Goal: Task Accomplishment & Management: Manage account settings

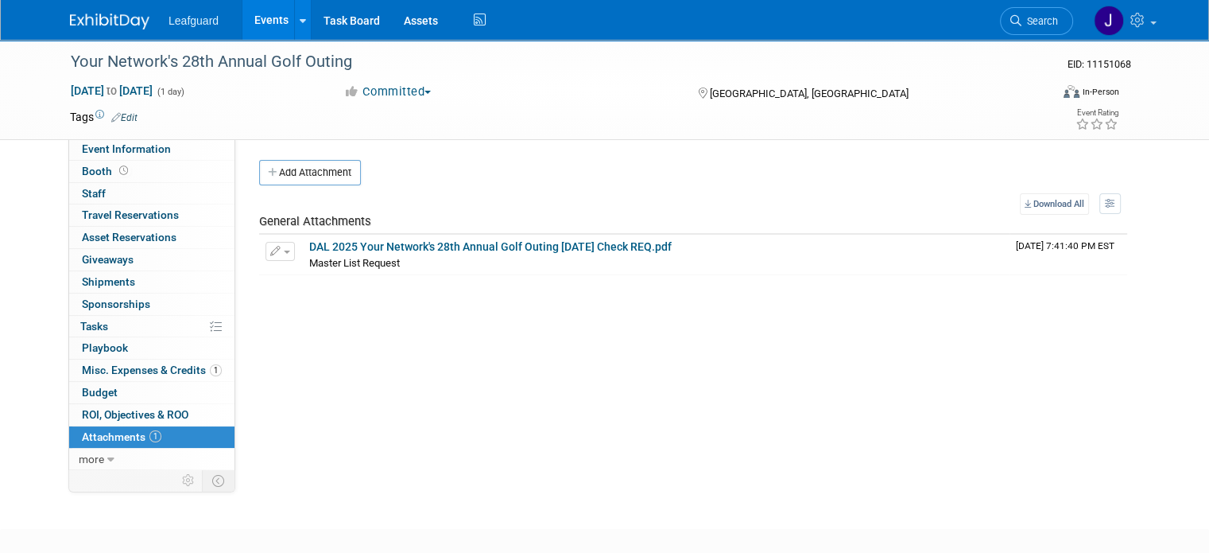
click at [131, 426] on link "1 Attachments 1" at bounding box center [151, 436] width 165 height 21
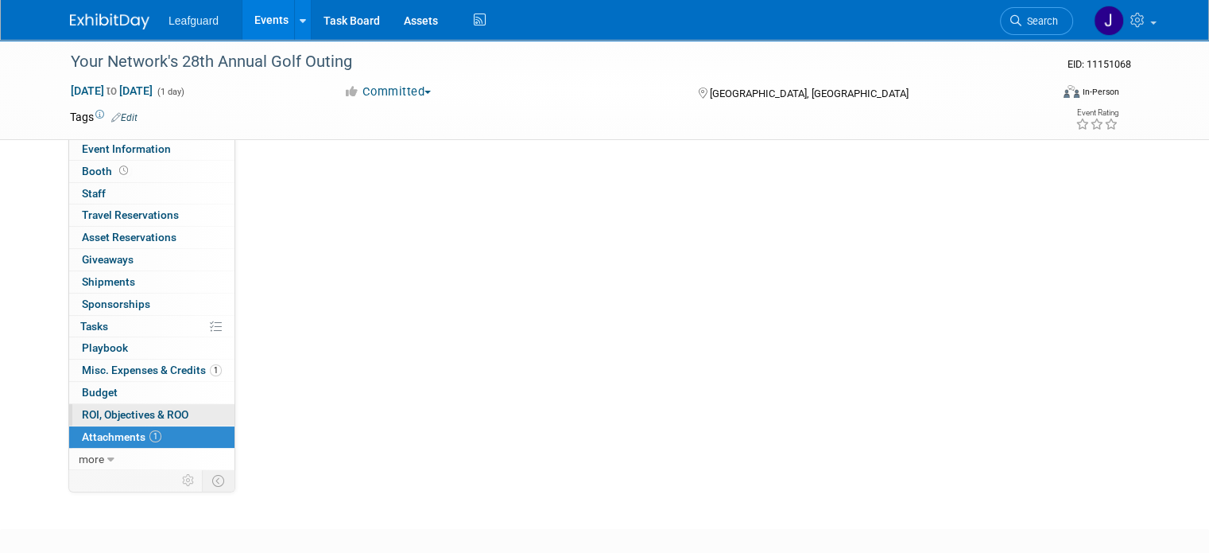
click at [138, 413] on span "ROI, Objectives & ROO 0" at bounding box center [135, 414] width 107 height 13
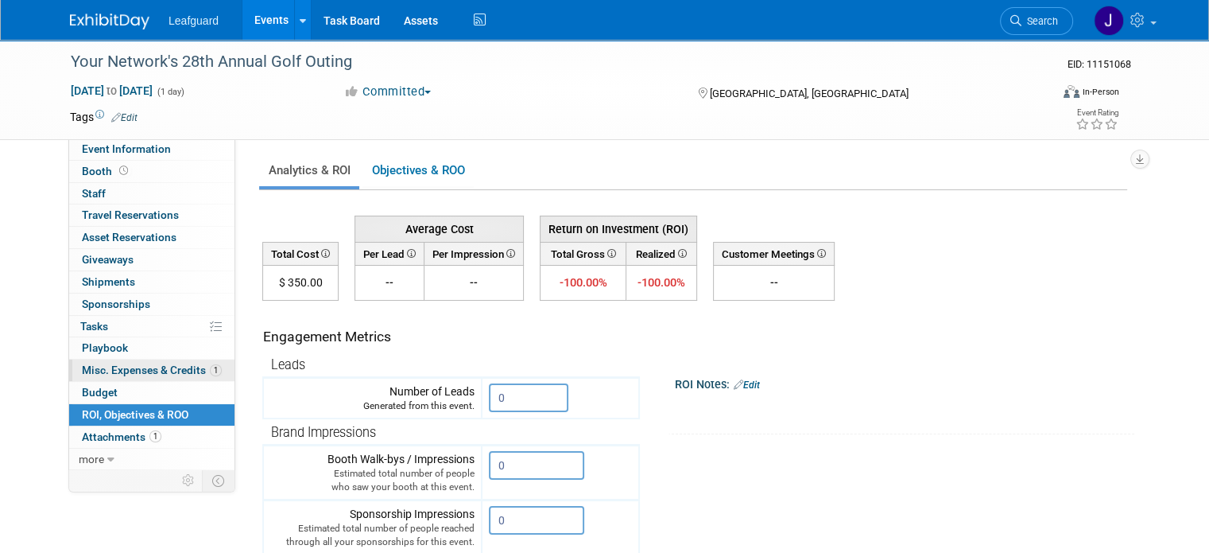
click at [149, 371] on span "Misc. Expenses & Credits 1" at bounding box center [152, 369] width 140 height 13
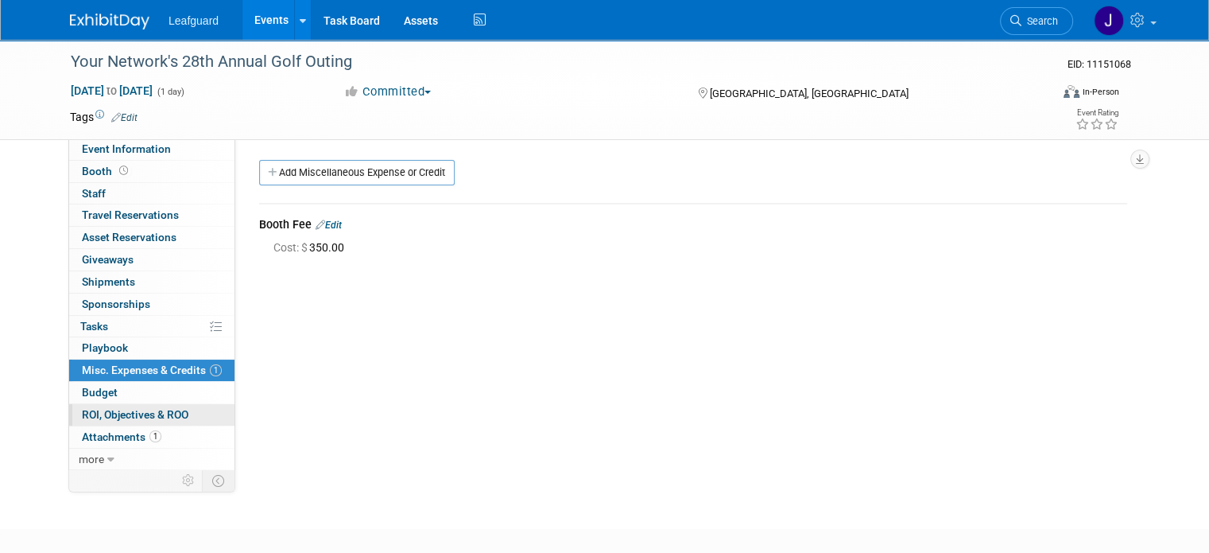
click at [134, 412] on span "ROI, Objectives & ROO 0" at bounding box center [135, 414] width 107 height 13
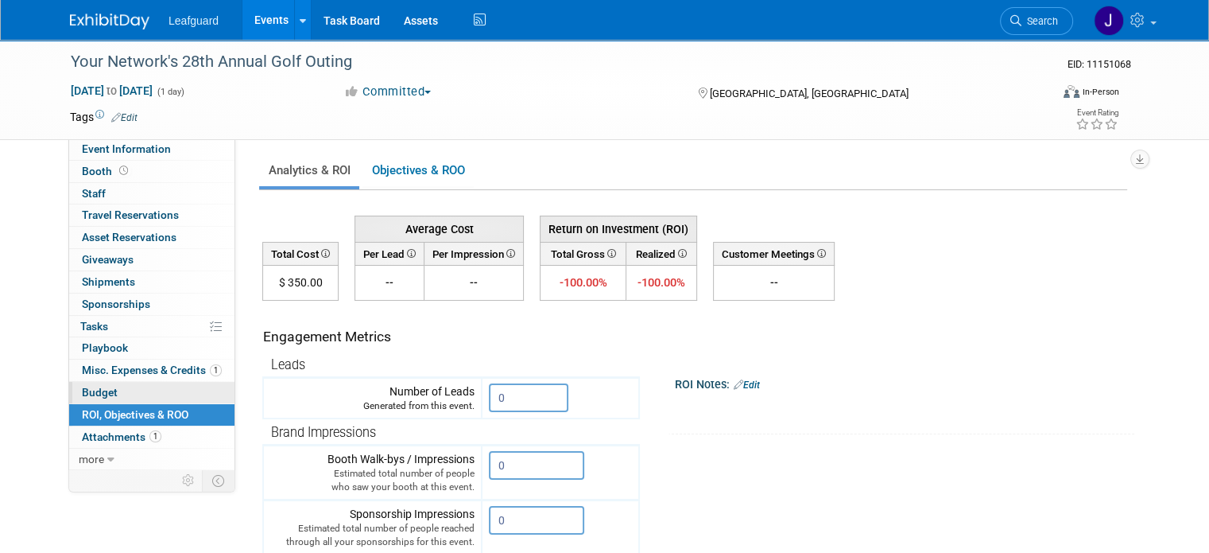
click at [111, 384] on link "Budget" at bounding box center [151, 392] width 165 height 21
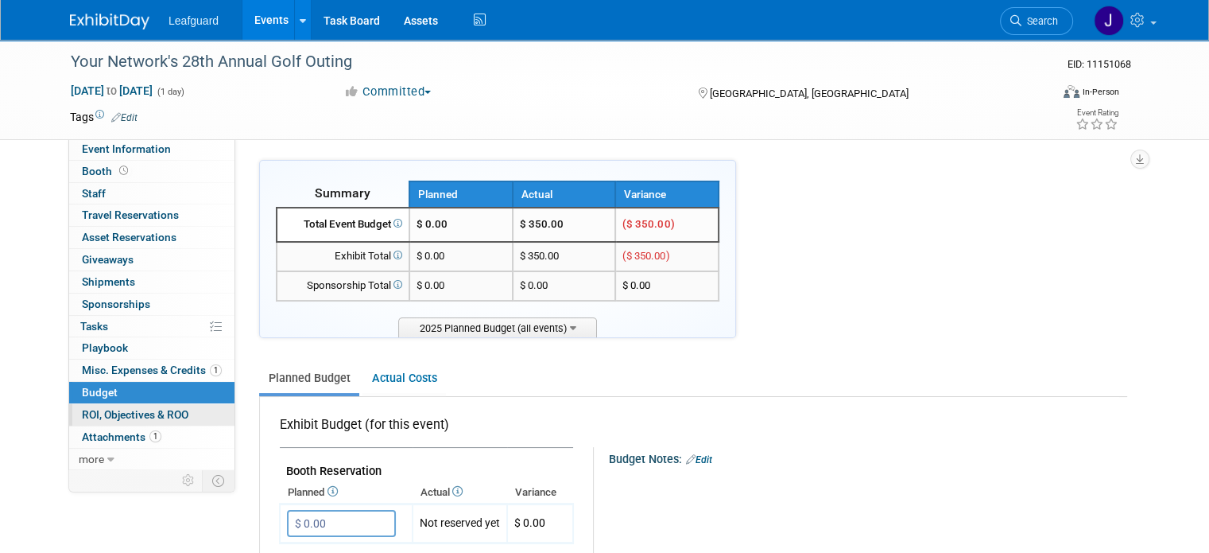
click at [118, 408] on span "ROI, Objectives & ROO 0" at bounding box center [135, 414] width 107 height 13
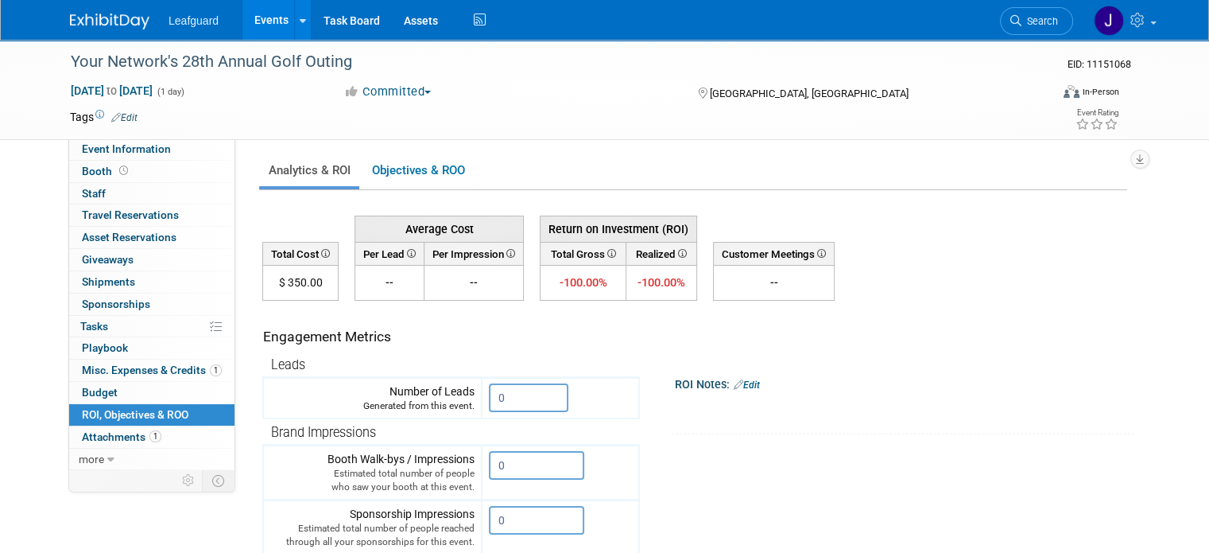
click at [107, 25] on img at bounding box center [110, 22] width 80 height 16
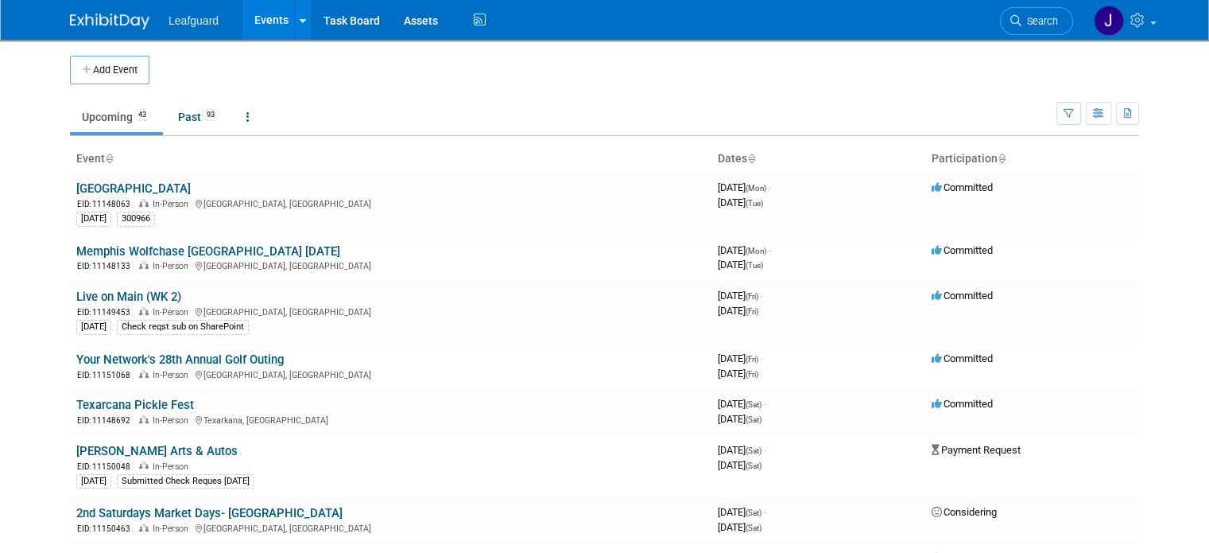
click at [207, 19] on li "Leafguard" at bounding box center [205, 14] width 73 height 23
click at [99, 12] on link at bounding box center [119, 13] width 99 height 13
click at [202, 18] on span "Leafguard" at bounding box center [194, 20] width 50 height 13
click at [294, 20] on link at bounding box center [302, 20] width 17 height 40
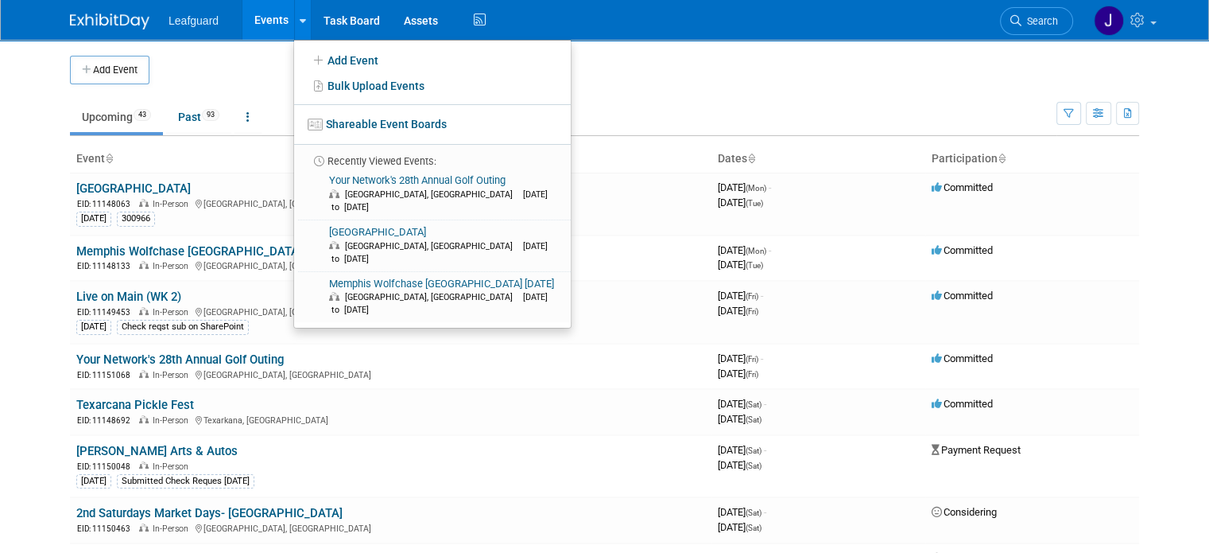
click at [707, 104] on ul "Upcoming 43 Past 93 All Events 136 Past and Upcoming Grouped Annually Events gr…" at bounding box center [563, 118] width 987 height 36
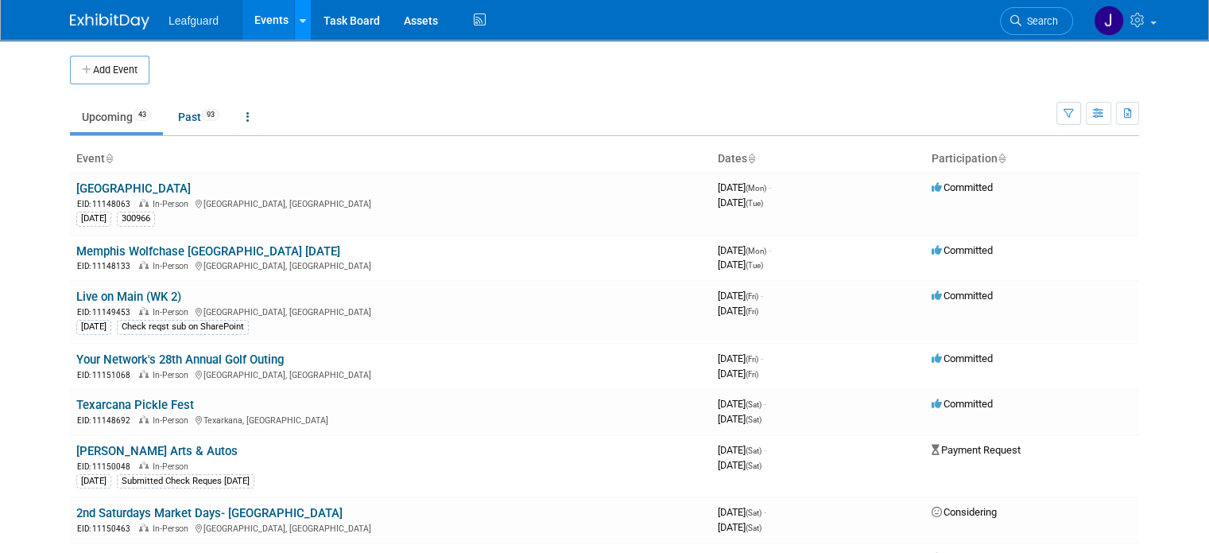
click at [294, 21] on link at bounding box center [302, 20] width 17 height 40
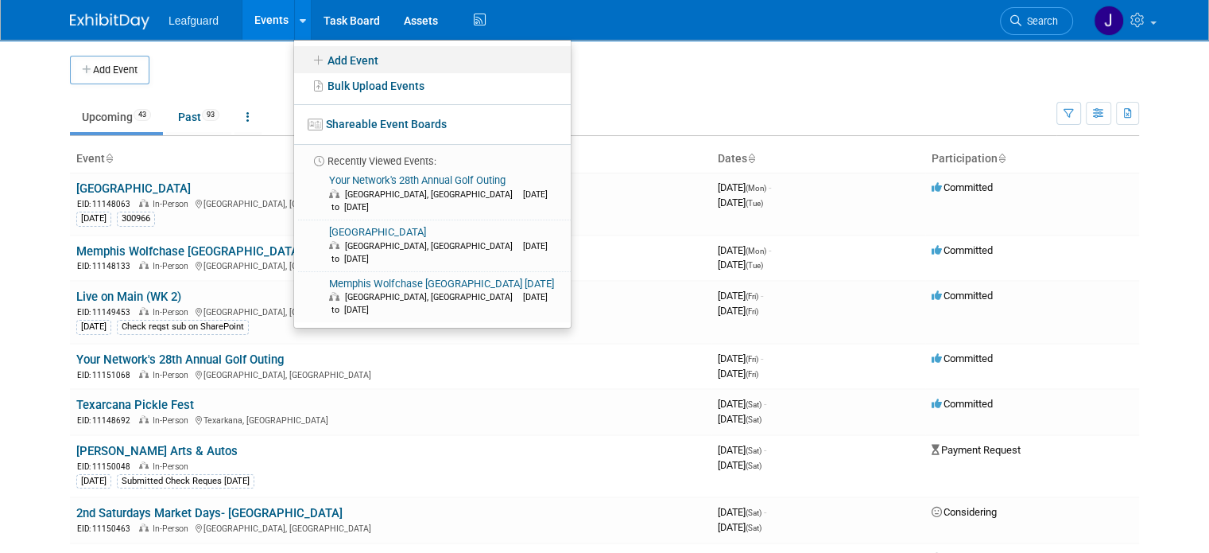
click at [372, 60] on link "Add Event" at bounding box center [432, 59] width 277 height 27
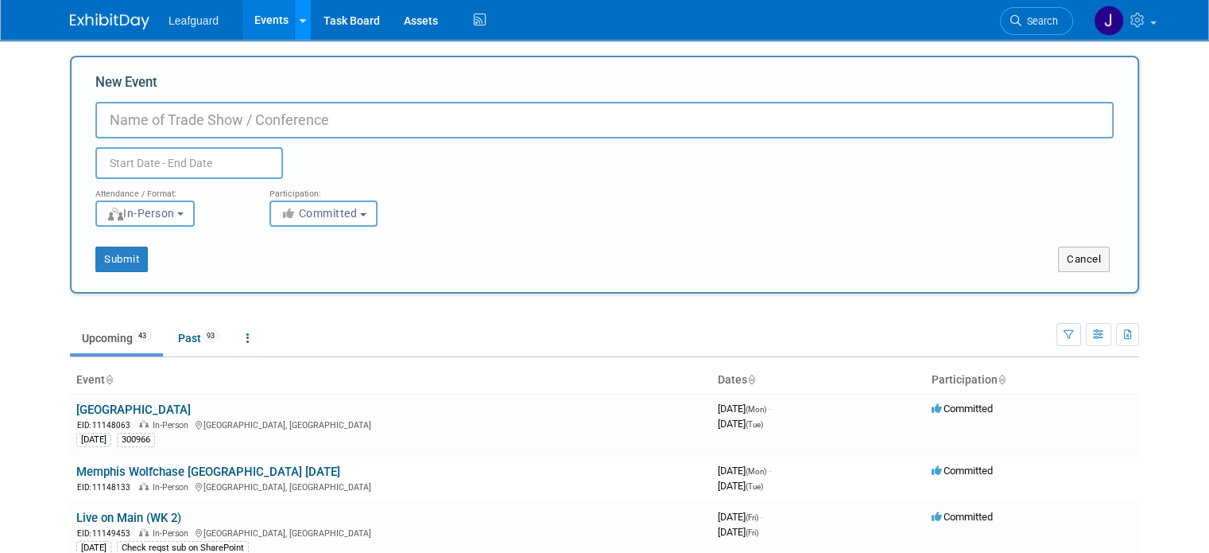
click at [294, 24] on link at bounding box center [302, 20] width 17 height 40
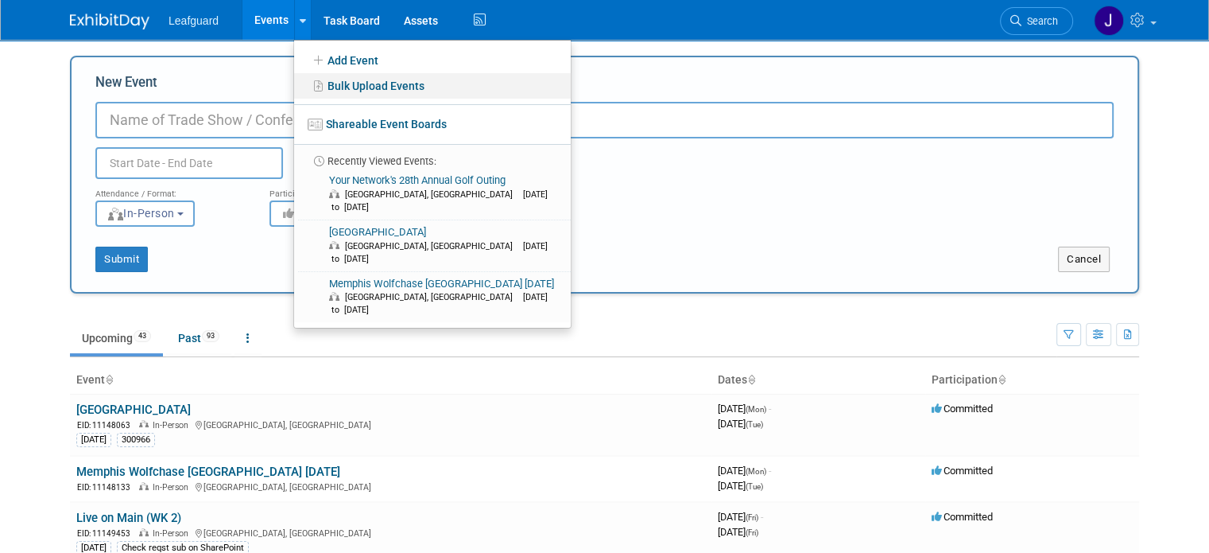
click at [383, 88] on link "Bulk Upload Events" at bounding box center [432, 85] width 277 height 25
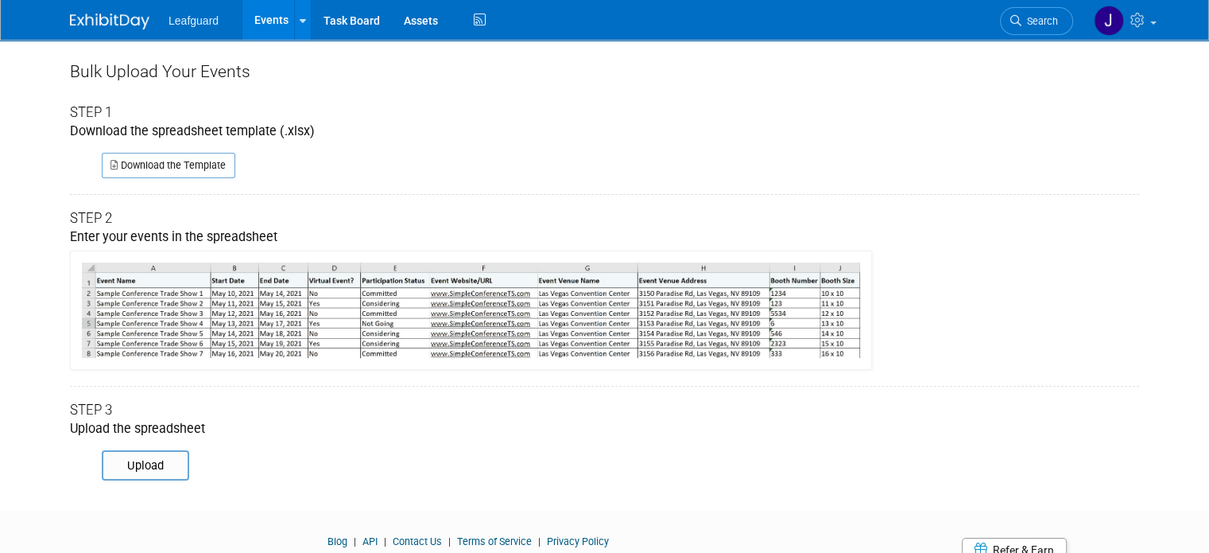
click at [306, 297] on img at bounding box center [471, 310] width 802 height 120
click at [123, 16] on img at bounding box center [110, 22] width 80 height 16
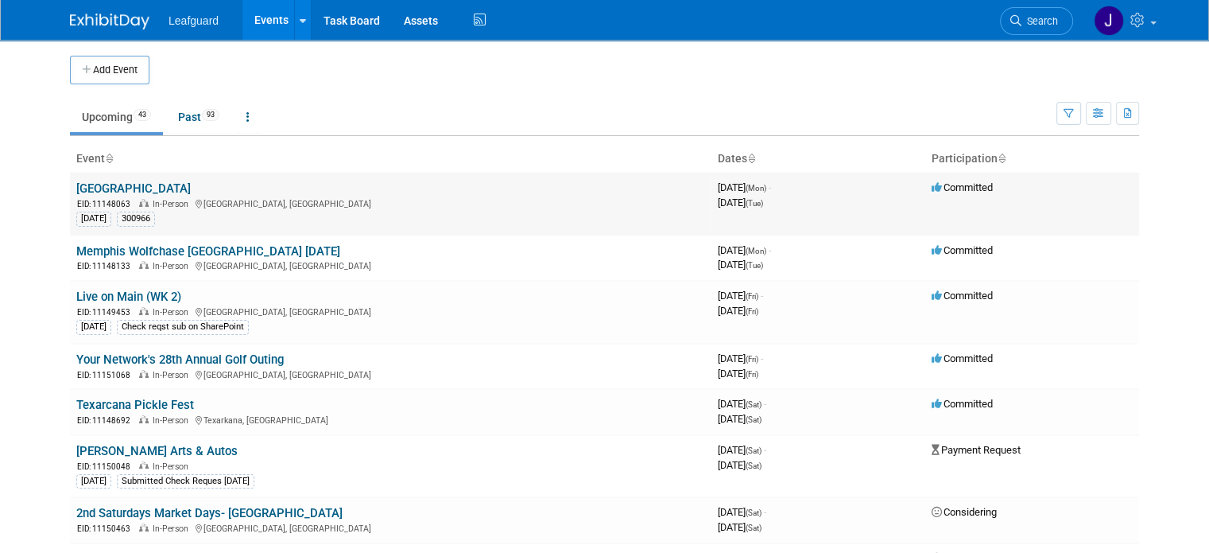
click at [124, 187] on link "[GEOGRAPHIC_DATA]" at bounding box center [133, 188] width 115 height 14
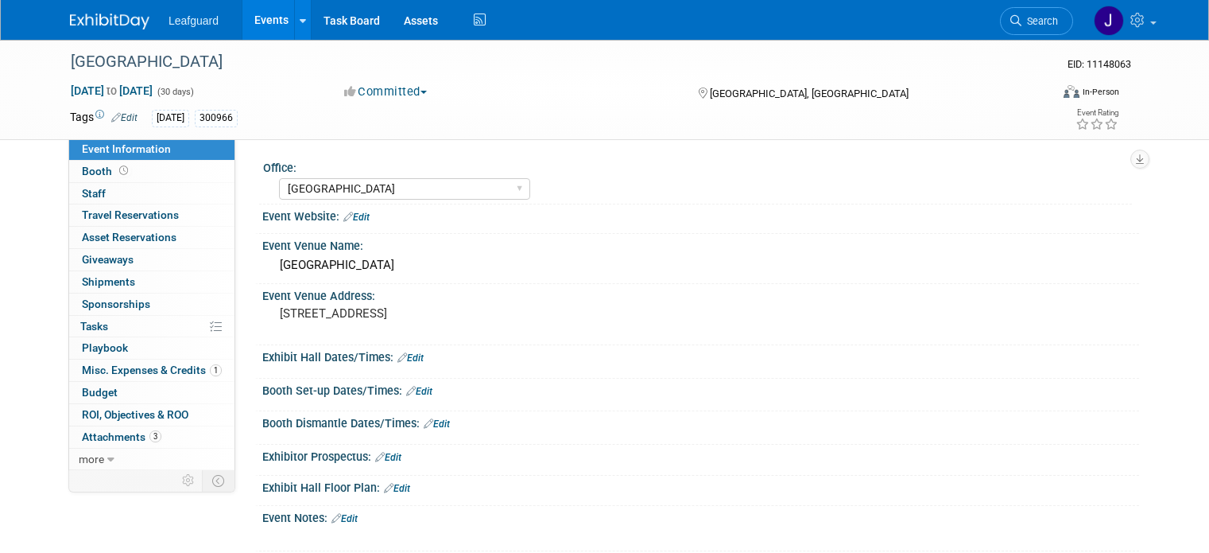
select select "[GEOGRAPHIC_DATA]"
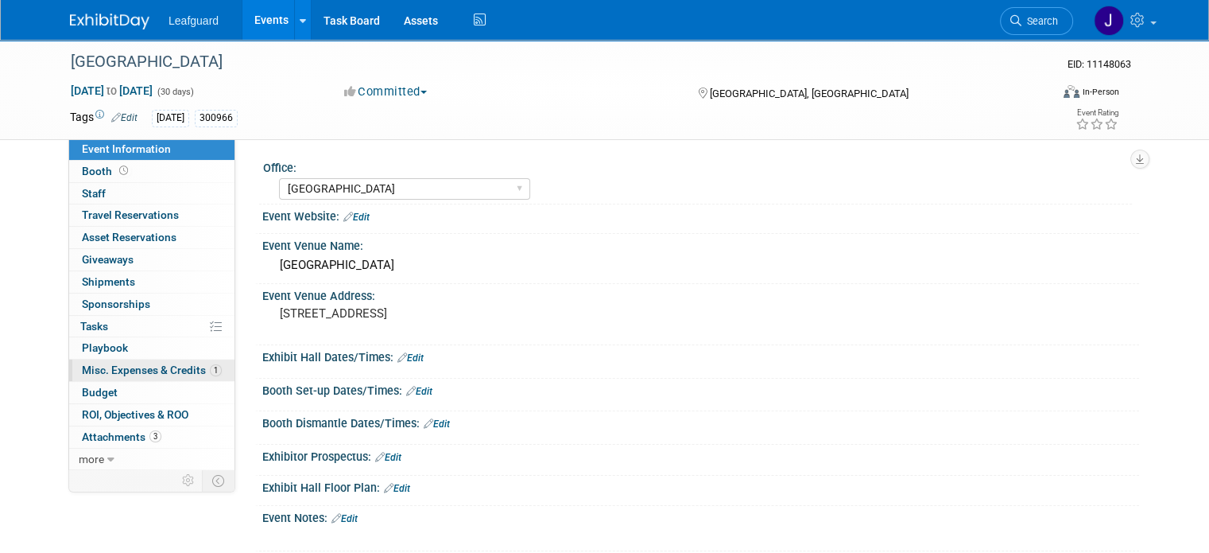
click at [157, 368] on span "Misc. Expenses & Credits 1" at bounding box center [152, 369] width 140 height 13
